Goal: Information Seeking & Learning: Find specific fact

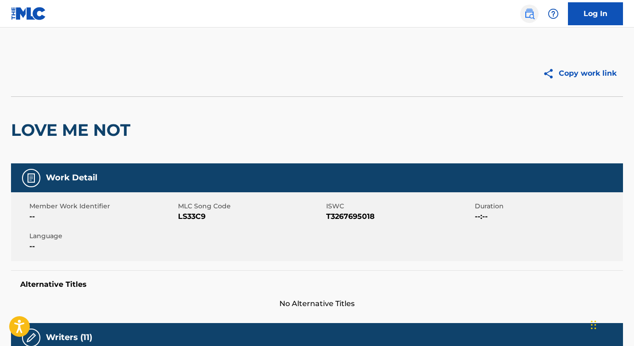
click at [529, 16] on img at bounding box center [529, 13] width 11 height 11
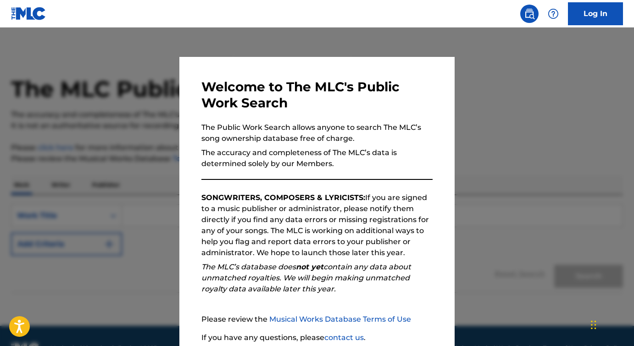
scroll to position [74, 0]
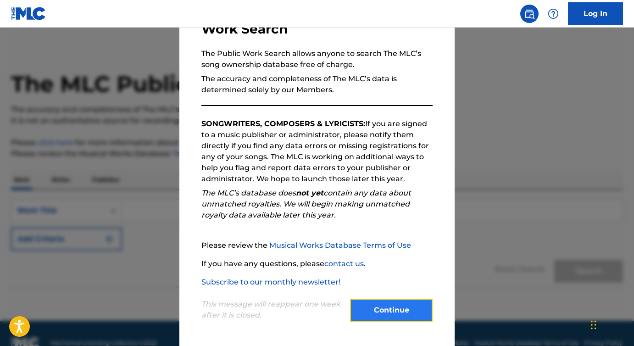
click at [372, 311] on button "Continue" at bounding box center [391, 310] width 83 height 23
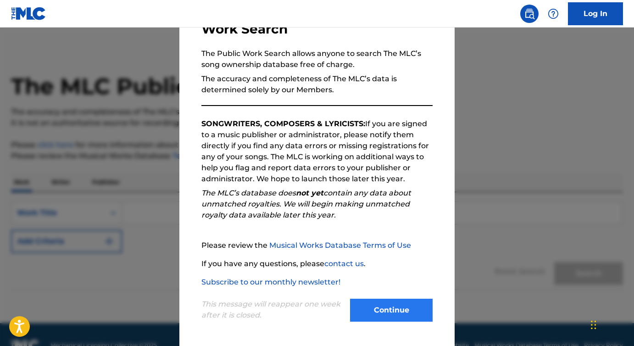
scroll to position [1, 0]
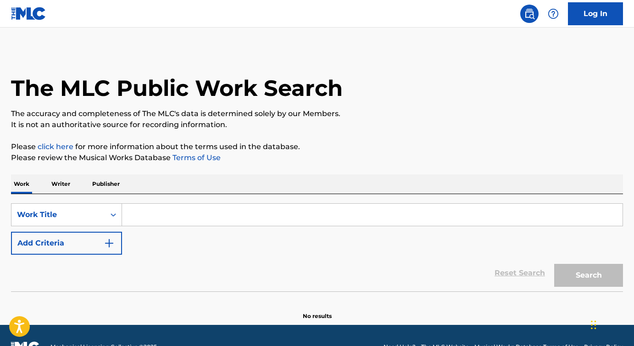
click at [157, 218] on input "Search Form" at bounding box center [372, 215] width 501 height 22
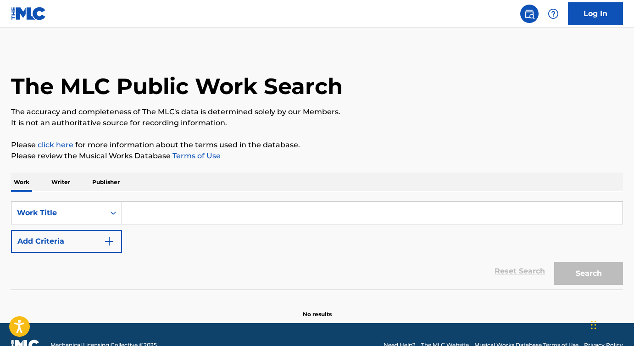
paste input "2hollis - style"
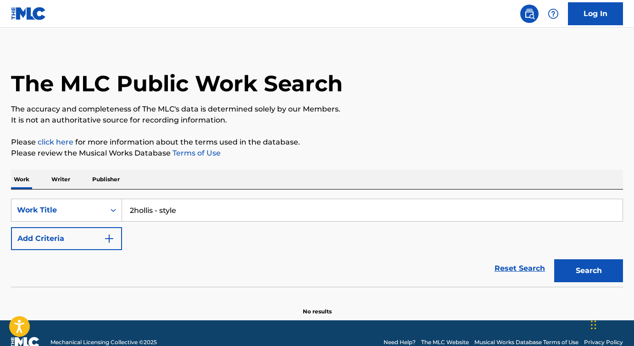
scroll to position [7, 0]
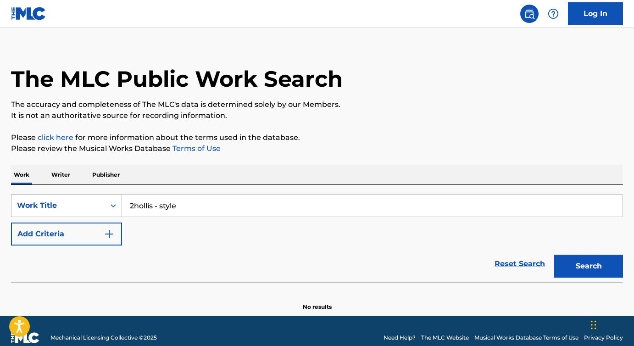
drag, startPoint x: 161, startPoint y: 209, endPoint x: 120, endPoint y: 207, distance: 40.5
click at [122, 207] on input "2hollis - style" at bounding box center [372, 206] width 501 height 22
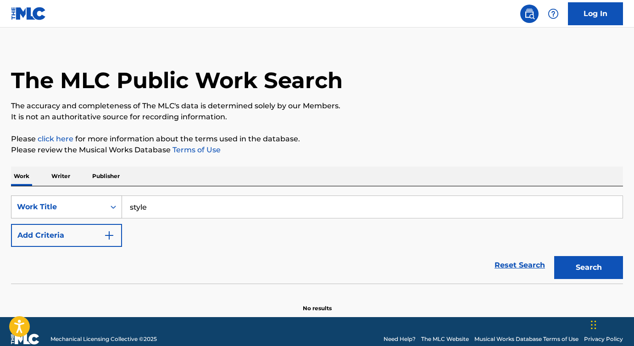
drag, startPoint x: 177, startPoint y: 213, endPoint x: 119, endPoint y: 209, distance: 57.5
click at [119, 209] on div "SearchWithCriteriad0bf0717-77c1-48ae-8b77-34f36c514ee5 Work Title style" at bounding box center [317, 207] width 612 height 23
click at [189, 215] on input "style" at bounding box center [372, 207] width 501 height 22
type input "style"
click at [62, 178] on p "Writer" at bounding box center [61, 176] width 24 height 19
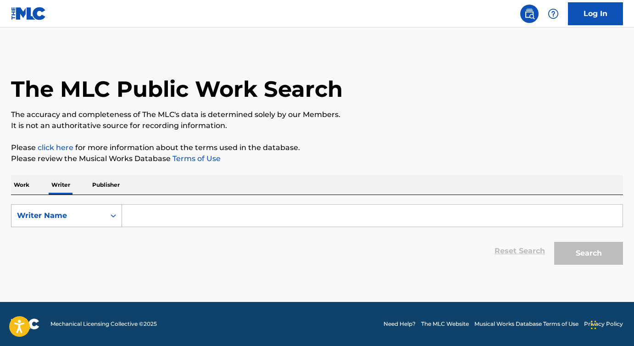
click at [36, 213] on div "Writer Name" at bounding box center [58, 215] width 83 height 11
click at [58, 202] on div "SearchWithCriteria569928a8-5096-404c-85e0-a7682384464b Writer IPI, 1 of 2. 2 re…" at bounding box center [317, 232] width 612 height 74
click at [22, 185] on p "Work" at bounding box center [21, 184] width 21 height 19
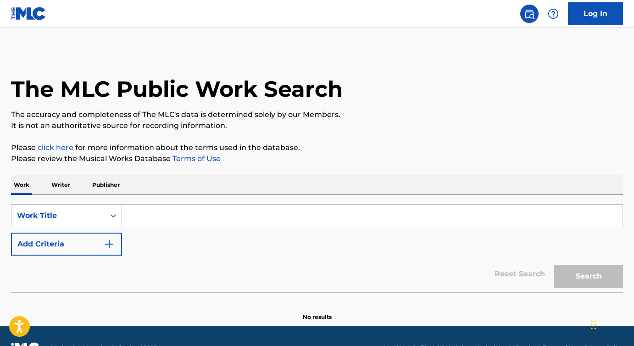
click at [153, 219] on input "Search Form" at bounding box center [372, 216] width 501 height 22
paste input "2hollis -"
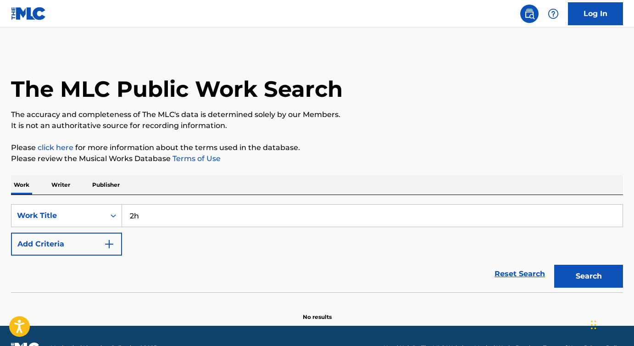
type input "2"
type input "style"
click at [86, 239] on button "Add Criteria" at bounding box center [66, 244] width 111 height 23
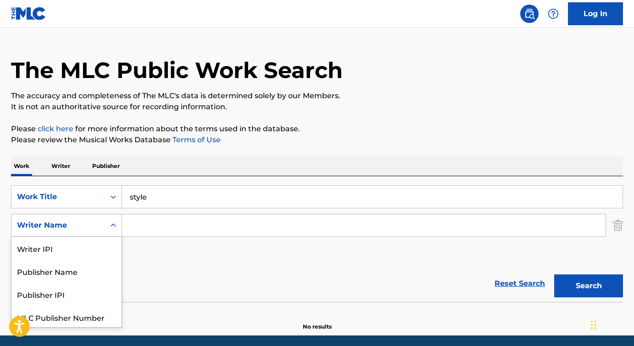
scroll to position [25, 0]
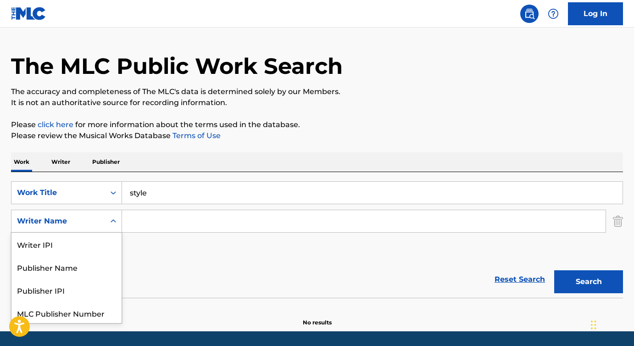
click at [102, 233] on div "Writer Name selected, 5 of 5. 5 results available. Use Up and Down to choose op…" at bounding box center [66, 221] width 111 height 23
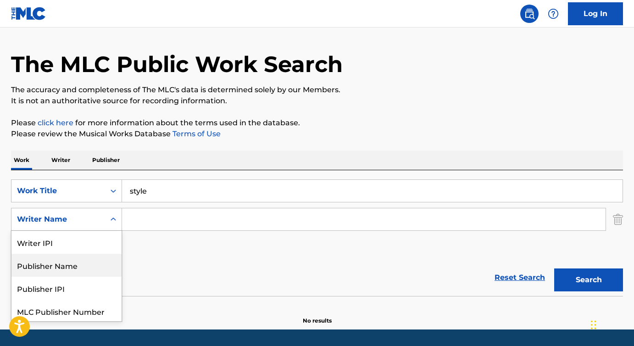
scroll to position [24, 0]
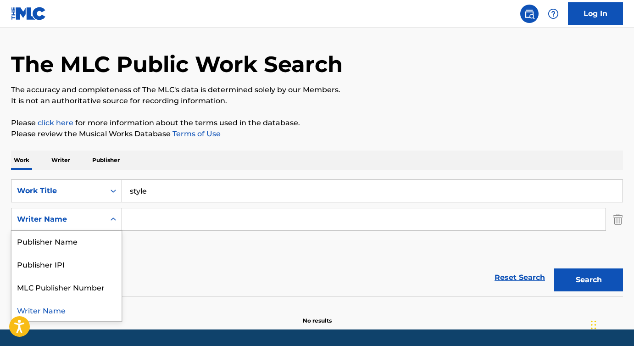
click at [73, 308] on div "Writer Name" at bounding box center [66, 309] width 110 height 23
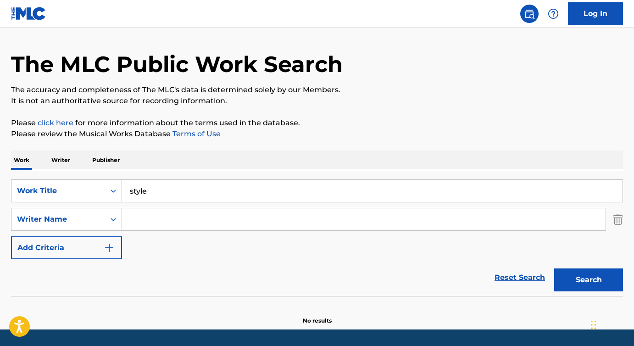
click at [152, 217] on input "Search Form" at bounding box center [364, 219] width 484 height 22
paste input "[PERSON_NAME] [PERSON_NAME]"
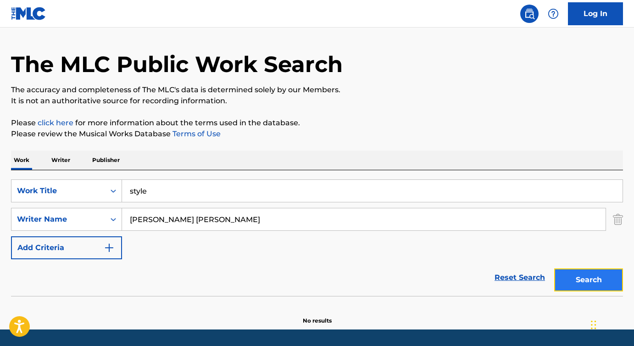
click at [565, 278] on button "Search" at bounding box center [589, 280] width 69 height 23
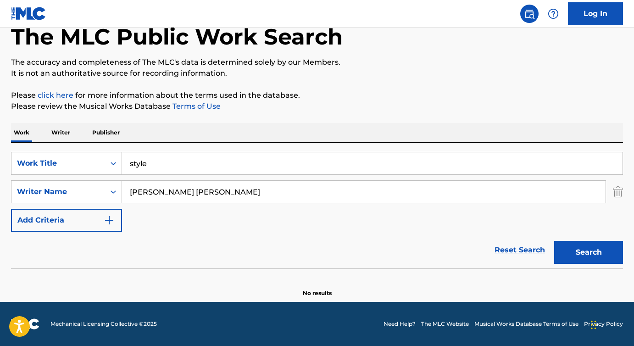
drag, startPoint x: 153, startPoint y: 193, endPoint x: 125, endPoint y: 193, distance: 28.5
click at [125, 193] on input "[PERSON_NAME] [PERSON_NAME]" at bounding box center [364, 192] width 484 height 22
click at [555, 241] on button "Search" at bounding box center [589, 252] width 69 height 23
drag, startPoint x: 272, startPoint y: 200, endPoint x: 125, endPoint y: 192, distance: 147.6
click at [125, 192] on input "[PERSON_NAME]" at bounding box center [364, 192] width 484 height 22
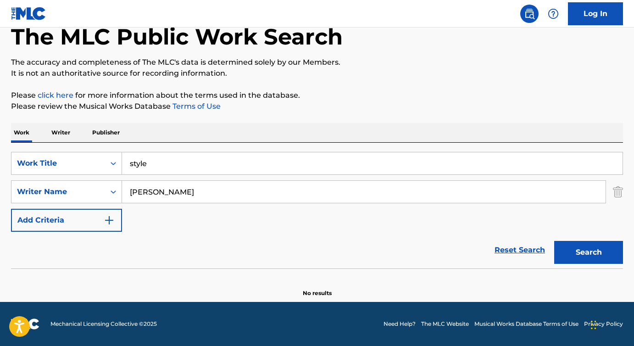
paste input "[PERSON_NAME]"
drag, startPoint x: 257, startPoint y: 193, endPoint x: 152, endPoint y: 194, distance: 104.7
click at [152, 194] on input "[PERSON_NAME] [PERSON_NAME]" at bounding box center [364, 192] width 484 height 22
type input "[PERSON_NAME]"
click at [555, 241] on button "Search" at bounding box center [589, 252] width 69 height 23
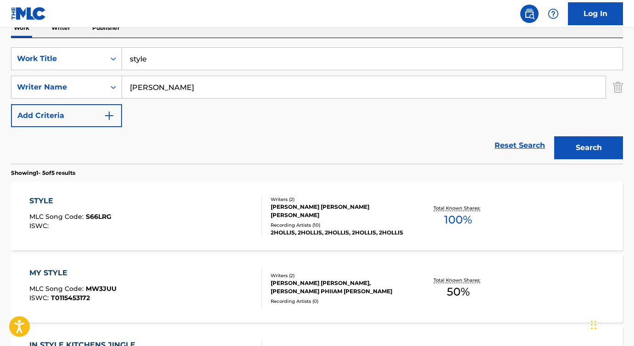
scroll to position [159, 0]
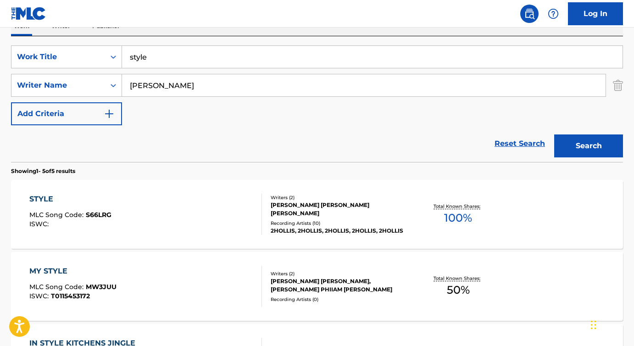
click at [43, 197] on div "STYLE" at bounding box center [70, 199] width 82 height 11
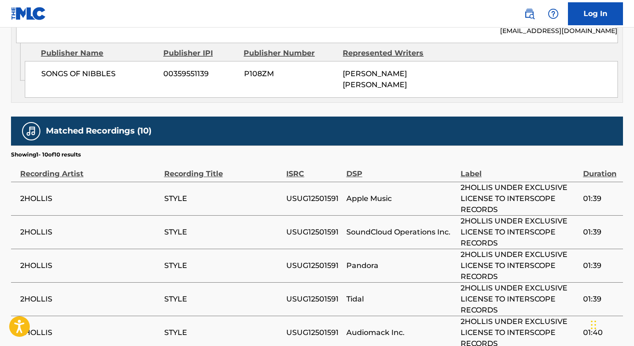
scroll to position [849, 0]
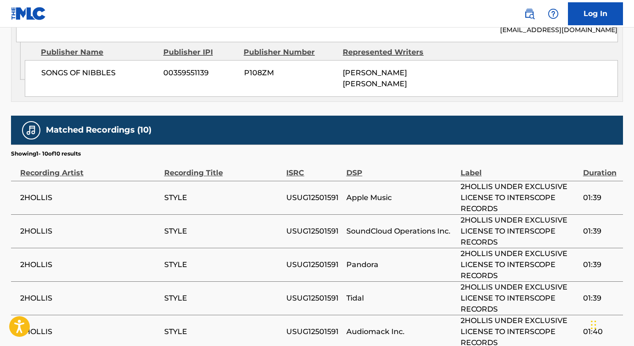
click at [312, 192] on span "USUG12501591" at bounding box center [313, 197] width 55 height 11
copy span "USUG12501591"
click at [366, 226] on span "SoundCloud Operations Inc." at bounding box center [402, 231] width 110 height 11
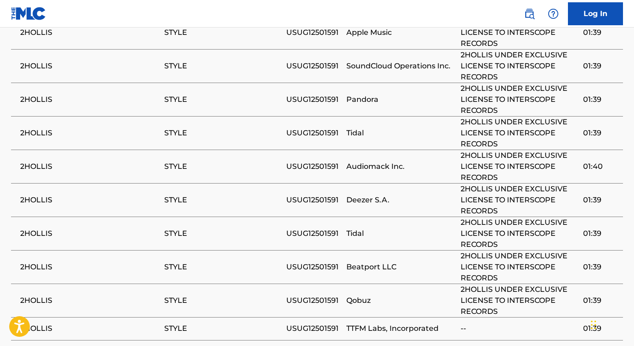
scroll to position [1025, 0]
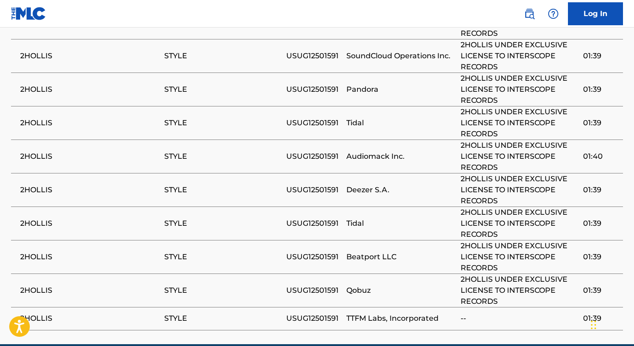
click at [311, 285] on span "USUG12501591" at bounding box center [313, 290] width 55 height 11
copy span "USUG12501591"
drag, startPoint x: 498, startPoint y: 202, endPoint x: 508, endPoint y: 192, distance: 14.6
click at [508, 207] on span "2HOLLIS UNDER EXCLUSIVE LICENSE TO INTERSCOPE RECORDS" at bounding box center [520, 223] width 118 height 33
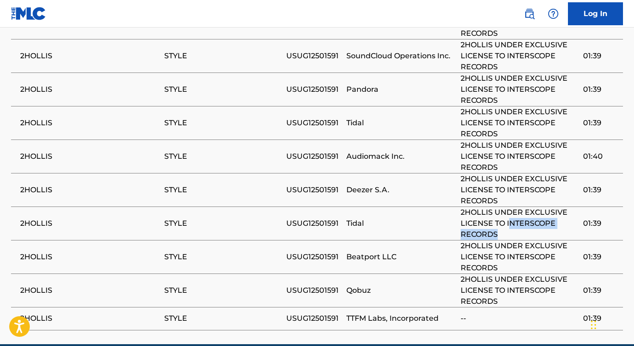
copy span "NTERSCOPE RECORDS"
